Goal: Transaction & Acquisition: Subscribe to service/newsletter

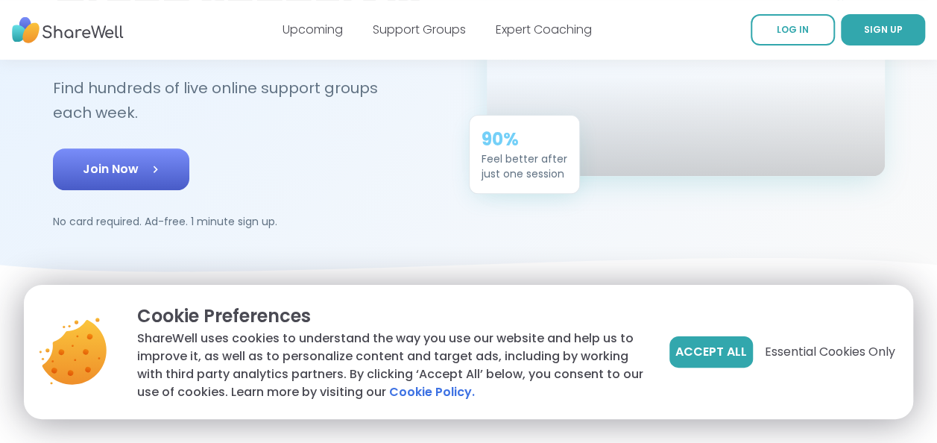
click at [113, 163] on span "Join Now" at bounding box center [121, 169] width 77 height 18
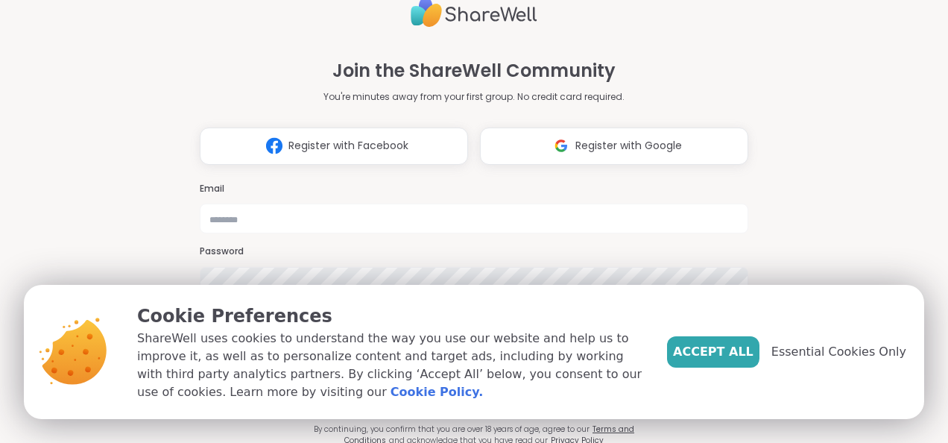
click at [167, 74] on div "Join the ShareWell Community You're minutes away from your first group. No cred…" at bounding box center [474, 221] width 948 height 443
